Goal: Information Seeking & Learning: Learn about a topic

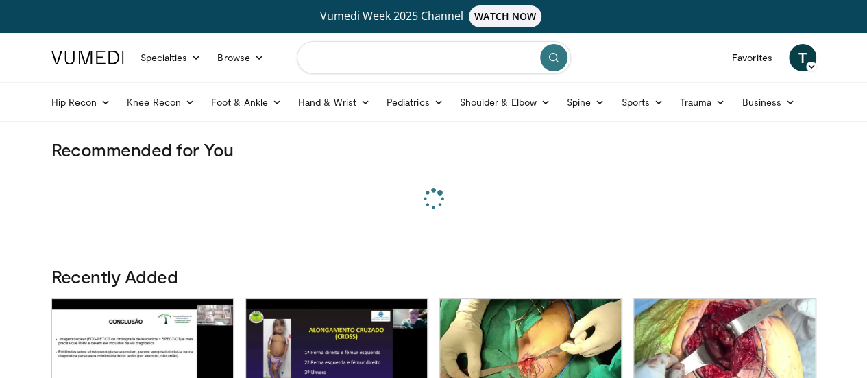
drag, startPoint x: 0, startPoint y: 0, endPoint x: 387, endPoint y: 52, distance: 390.7
click at [387, 52] on input "Search topics, interventions" at bounding box center [434, 57] width 274 height 33
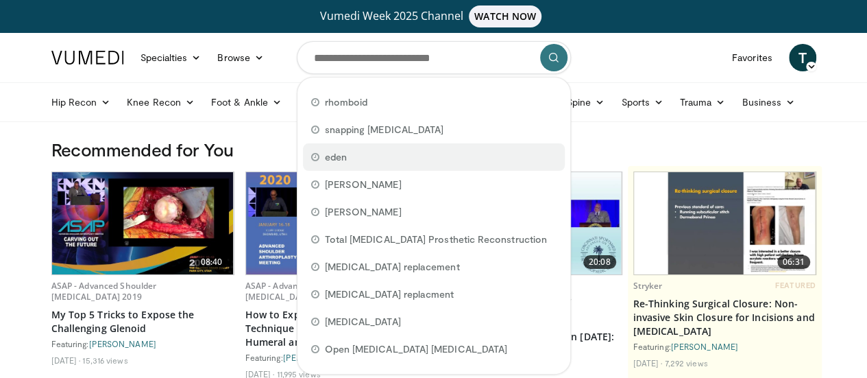
click at [384, 154] on div "eden" at bounding box center [434, 156] width 262 height 27
type input "****"
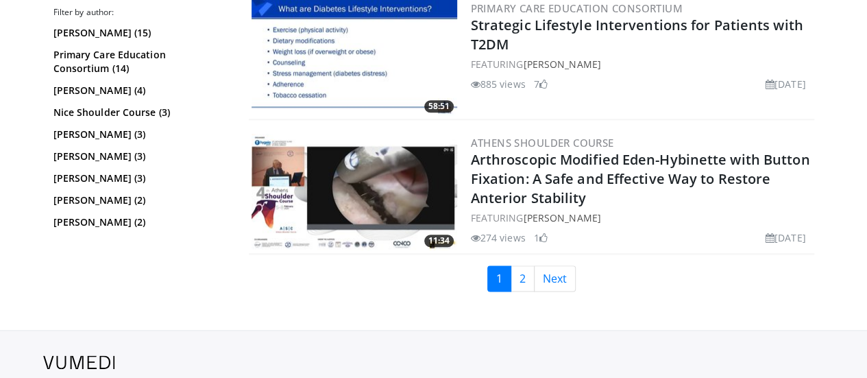
scroll to position [3336, 0]
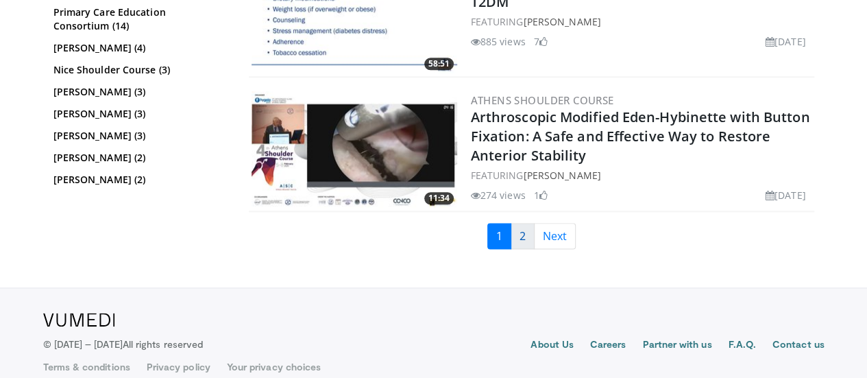
click at [535, 227] on link "2" at bounding box center [523, 236] width 24 height 26
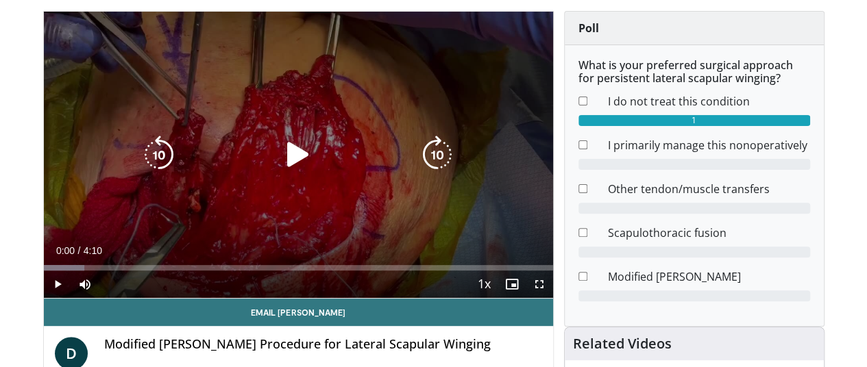
scroll to position [137, 0]
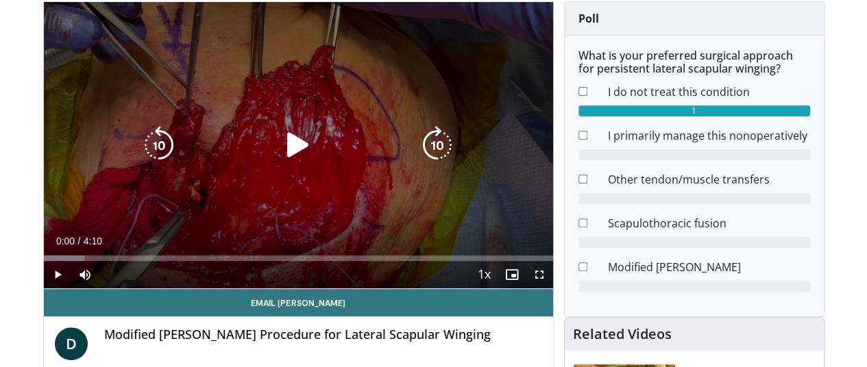
click at [210, 200] on div "10 seconds Tap to unmute" at bounding box center [298, 145] width 509 height 286
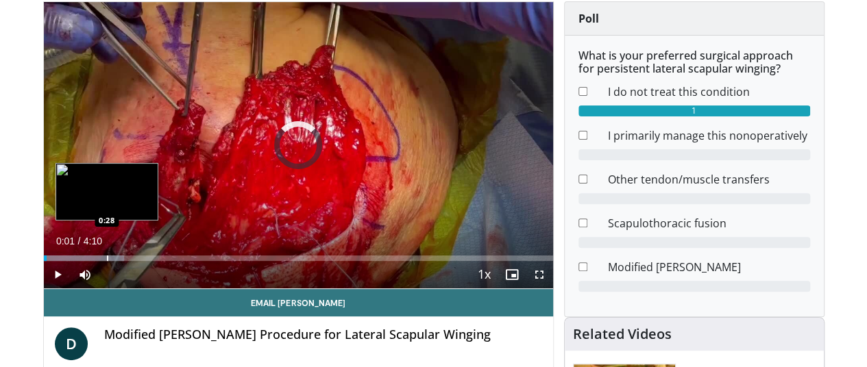
click at [107, 261] on div "Progress Bar" at bounding box center [107, 258] width 1 height 5
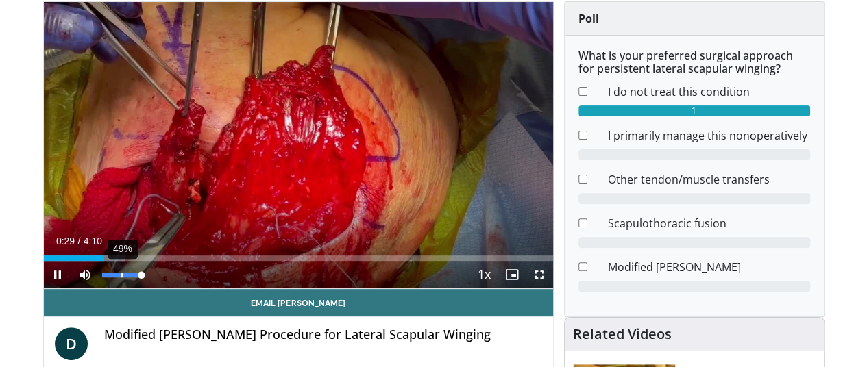
click at [98, 289] on div "49%" at bounding box center [122, 274] width 48 height 27
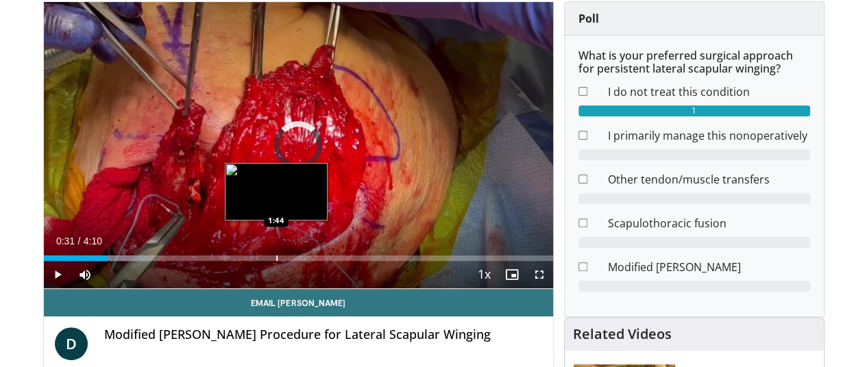
click at [276, 261] on div "Progress Bar" at bounding box center [276, 258] width 1 height 5
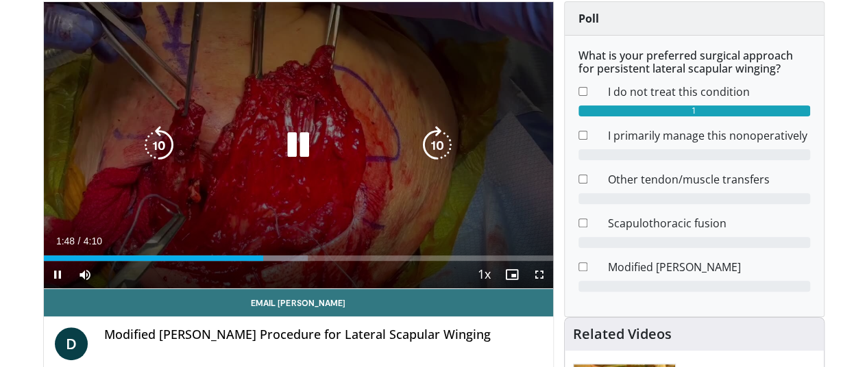
click at [333, 261] on div "Loaded : 51.92% 1:48 2:26" at bounding box center [298, 254] width 509 height 13
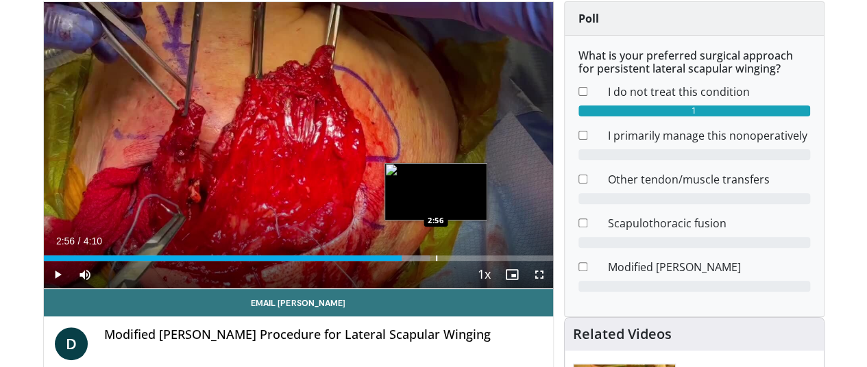
click at [400, 261] on div "Loaded : 75.89% 2:56 2:56" at bounding box center [298, 254] width 509 height 13
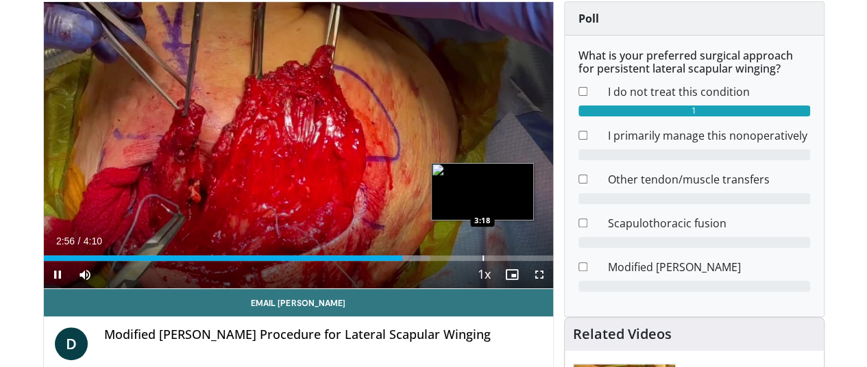
click at [451, 261] on div "Loaded : 75.89% 2:56 3:18" at bounding box center [298, 254] width 509 height 13
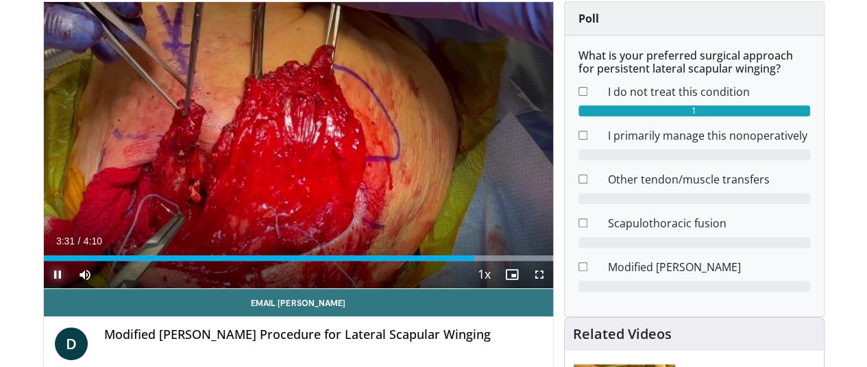
click at [44, 289] on span "Video Player" at bounding box center [57, 274] width 27 height 27
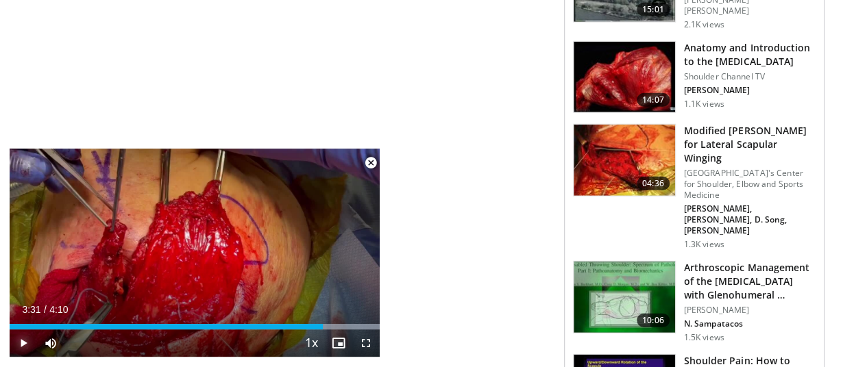
scroll to position [1919, 0]
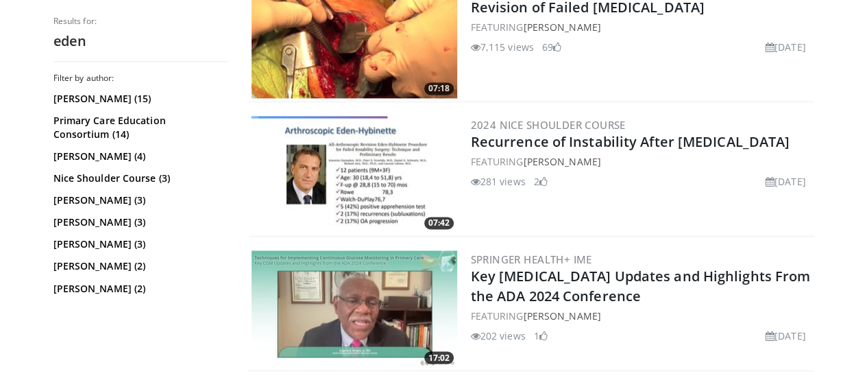
scroll to position [891, 0]
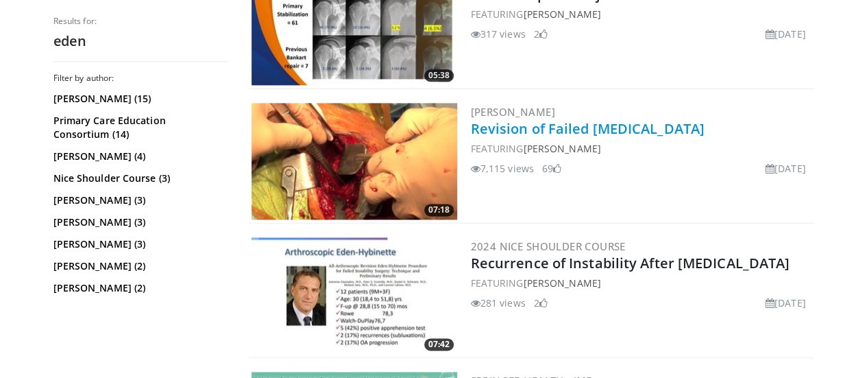
drag, startPoint x: 706, startPoint y: 122, endPoint x: 572, endPoint y: 127, distance: 133.8
click at [572, 127] on h2 "Revision of Failed Latarjet Procedure" at bounding box center [641, 128] width 341 height 19
